Goal: Navigation & Orientation: Find specific page/section

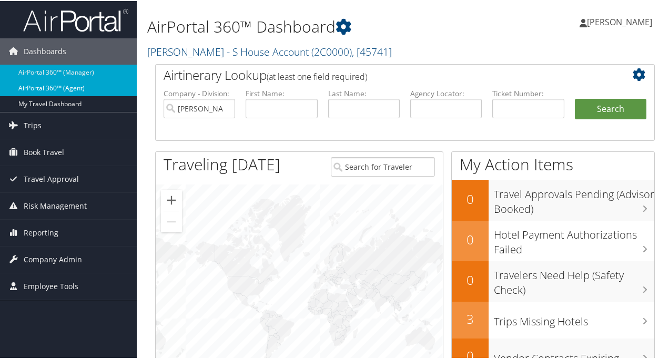
click at [75, 86] on link "AirPortal 360™ (Agent)" at bounding box center [68, 87] width 137 height 16
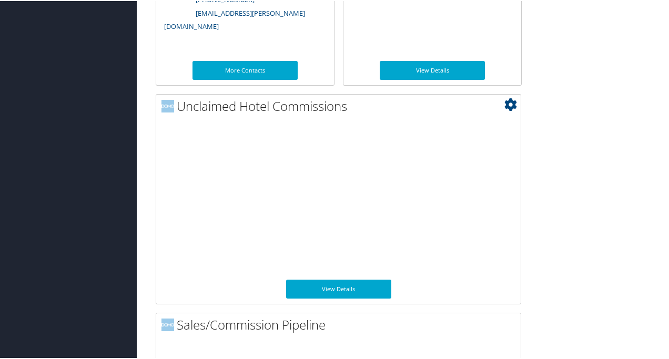
scroll to position [681, 0]
click at [346, 289] on link "View Details" at bounding box center [338, 288] width 105 height 19
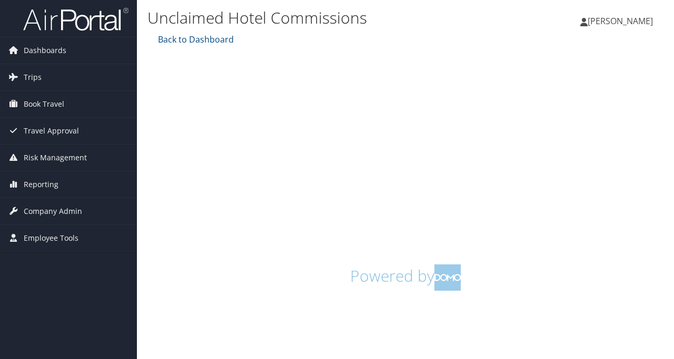
click at [594, 285] on h1 "Powered by" at bounding box center [405, 278] width 500 height 26
click at [69, 239] on span "Employee Tools" at bounding box center [51, 238] width 55 height 26
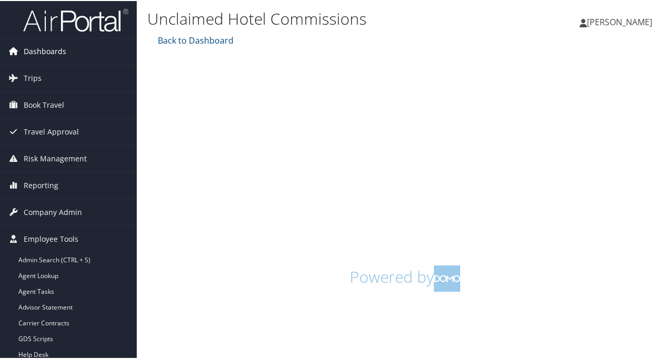
click at [59, 49] on span "Dashboards" at bounding box center [45, 50] width 43 height 26
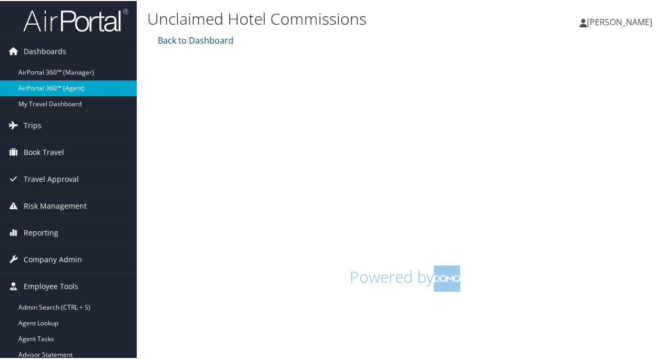
click at [83, 84] on link "AirPortal 360™ (Agent)" at bounding box center [68, 87] width 137 height 16
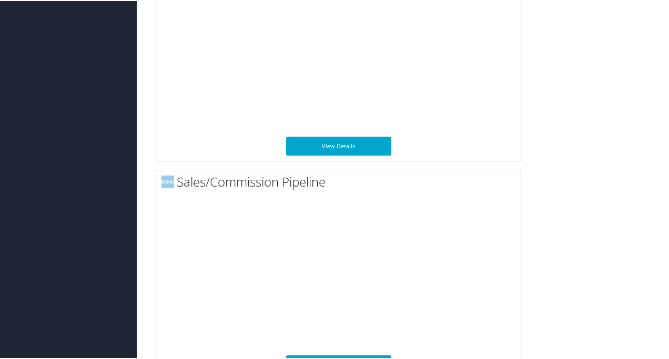
scroll to position [852, 0]
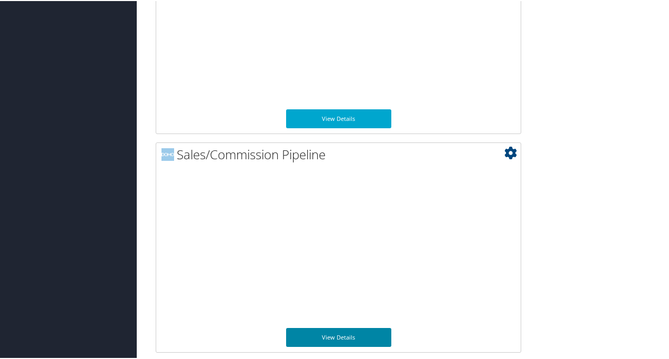
click at [331, 337] on link "View Details" at bounding box center [338, 336] width 105 height 19
